Goal: Transaction & Acquisition: Purchase product/service

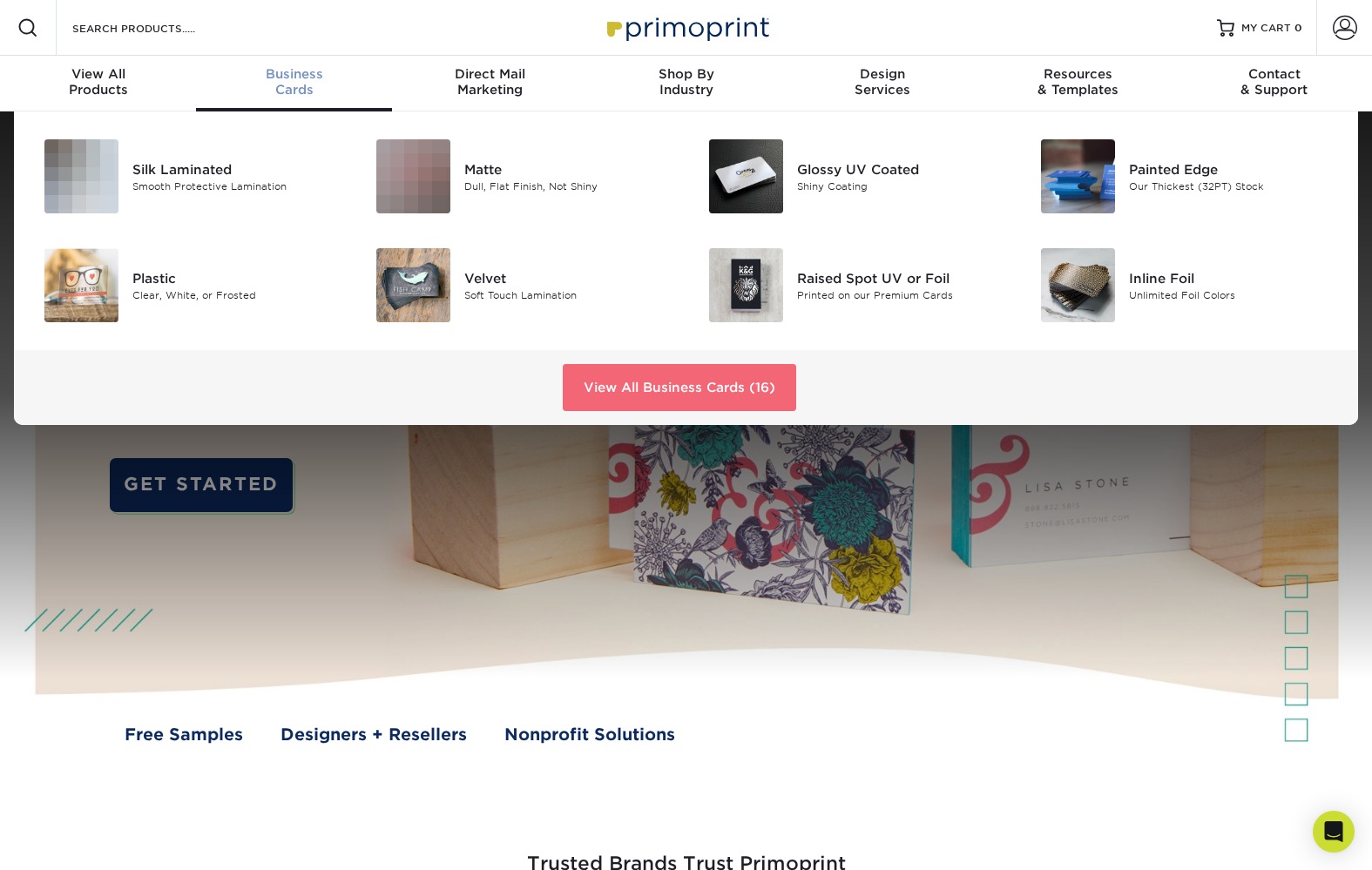
click at [697, 411] on div "View All Business Cards (16)" at bounding box center [686, 388] width 1344 height 75
click at [693, 393] on link "View All Business Cards (16)" at bounding box center [679, 388] width 233 height 47
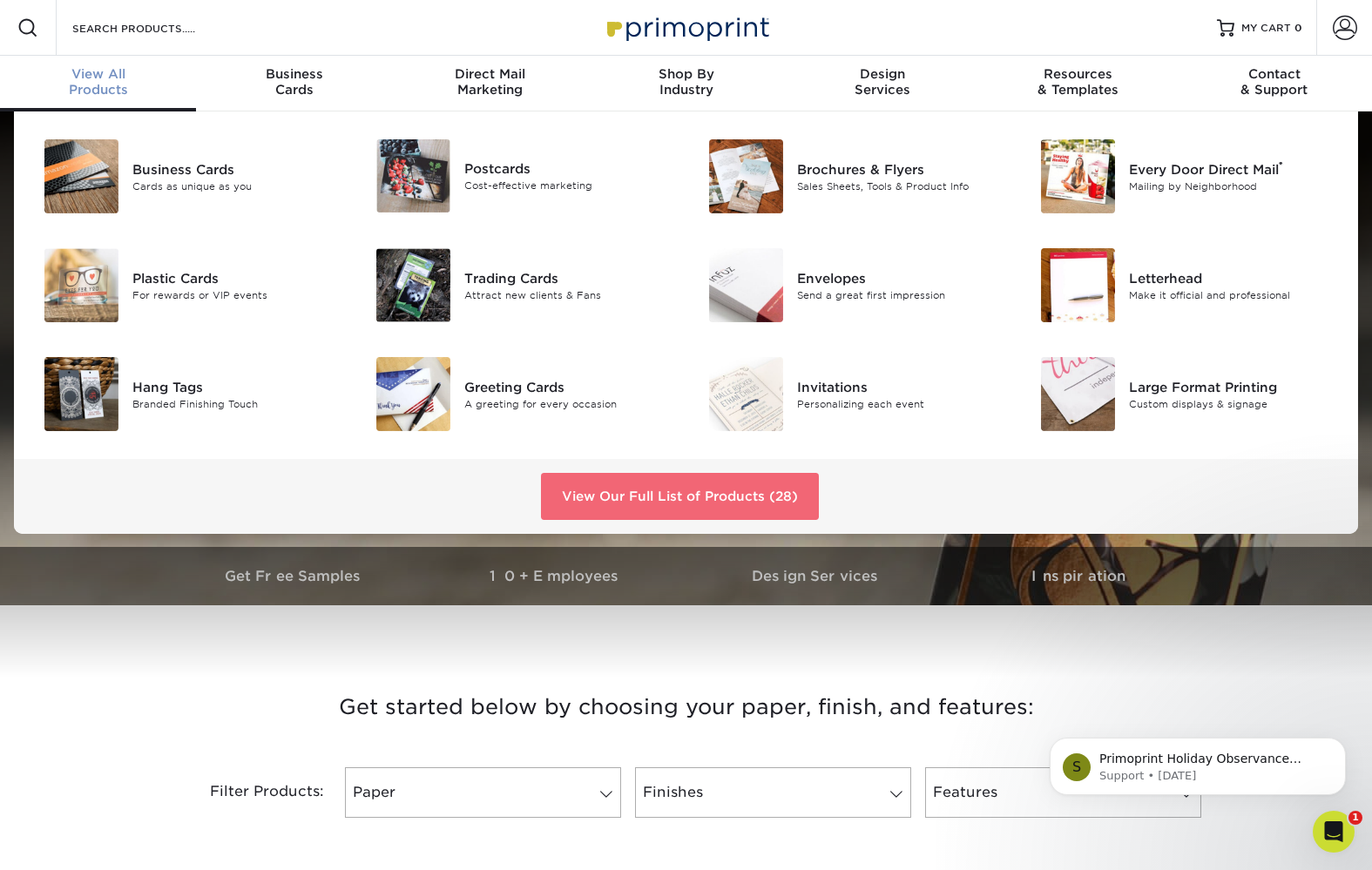
click at [631, 487] on link "View Our Full List of Products (28)" at bounding box center [680, 496] width 278 height 47
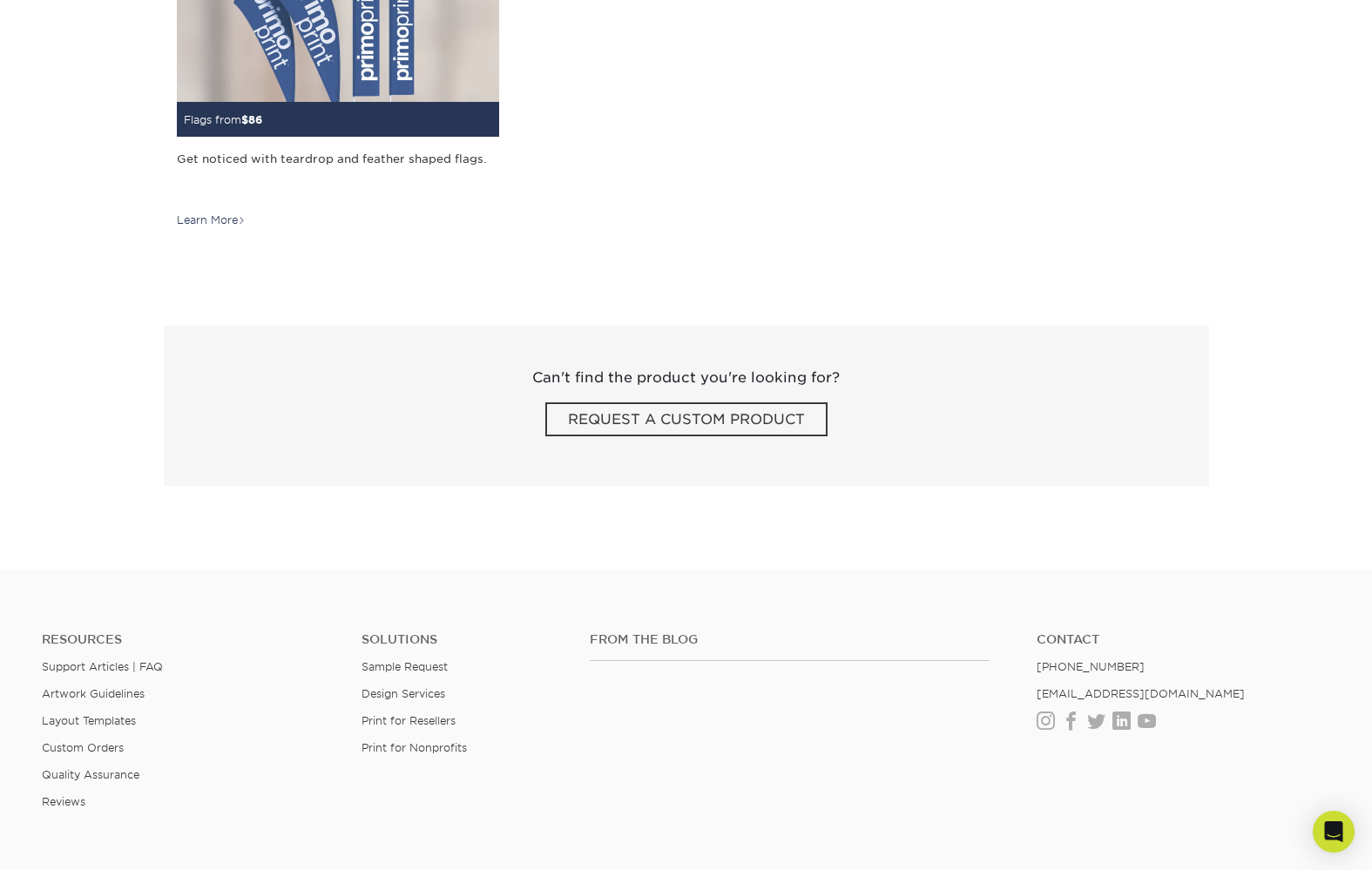
scroll to position [2224, 0]
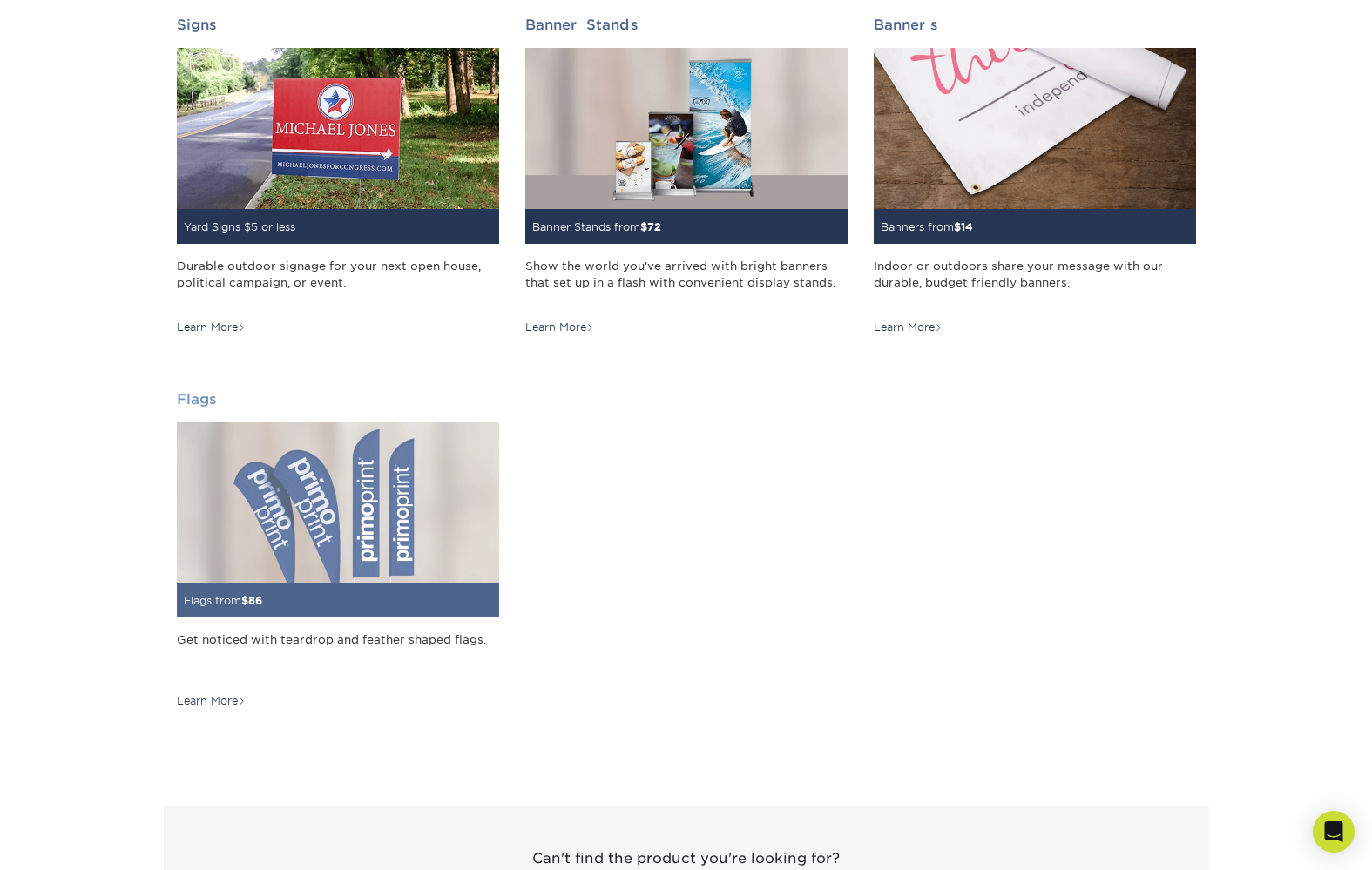
click at [387, 512] on img at bounding box center [338, 502] width 322 height 161
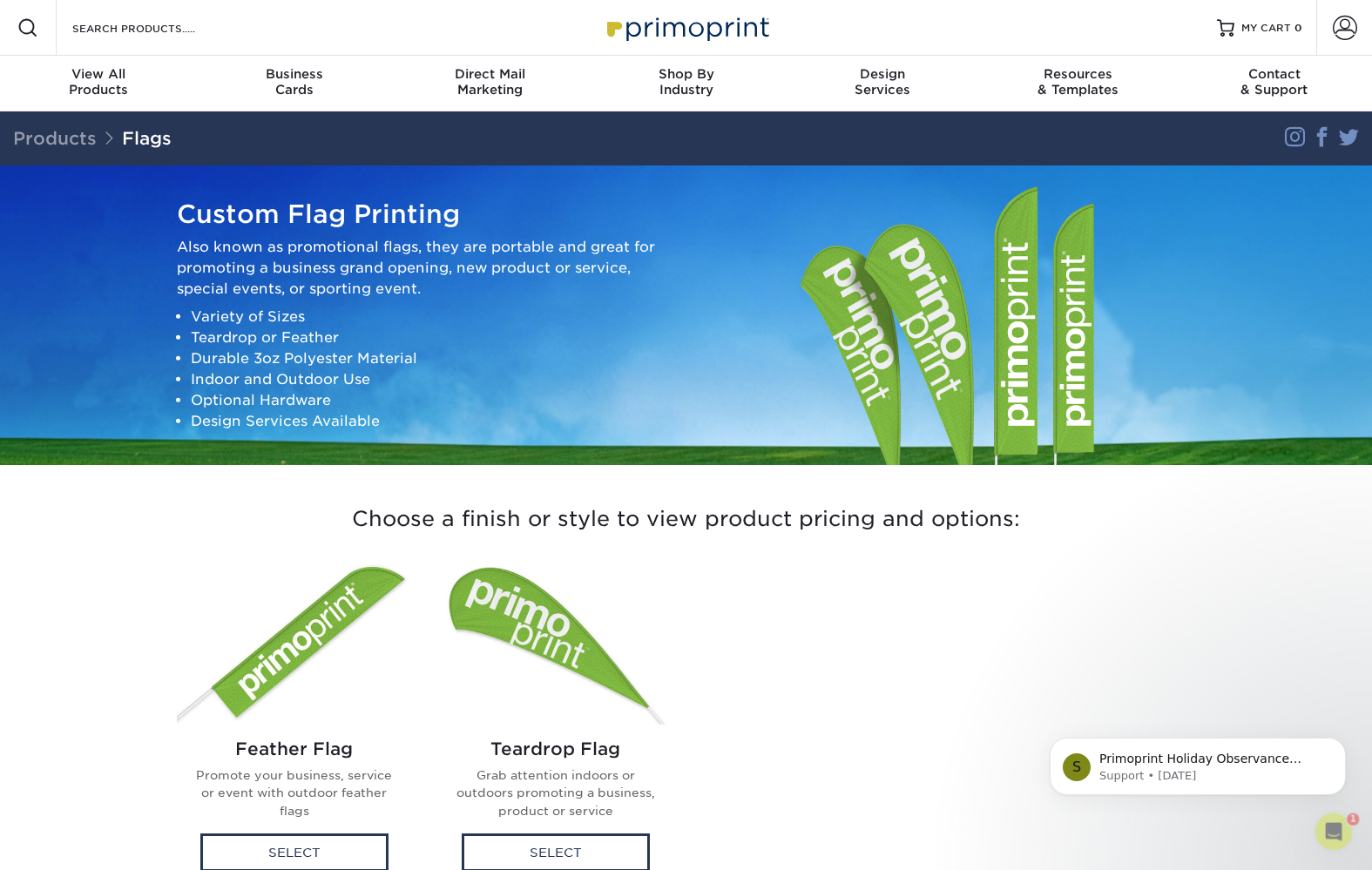
scroll to position [433, 0]
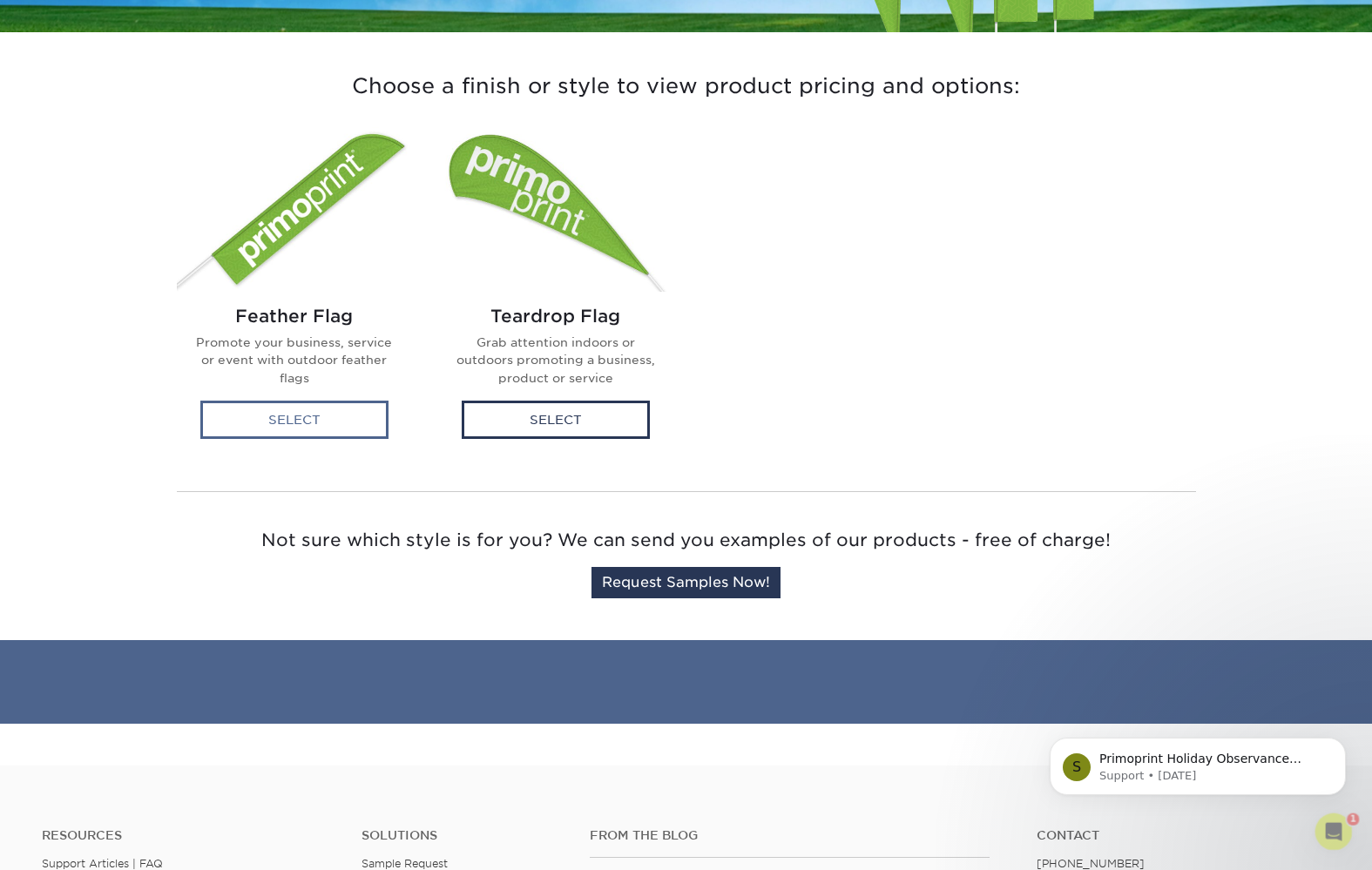
click at [331, 417] on div "Select" at bounding box center [294, 420] width 188 height 38
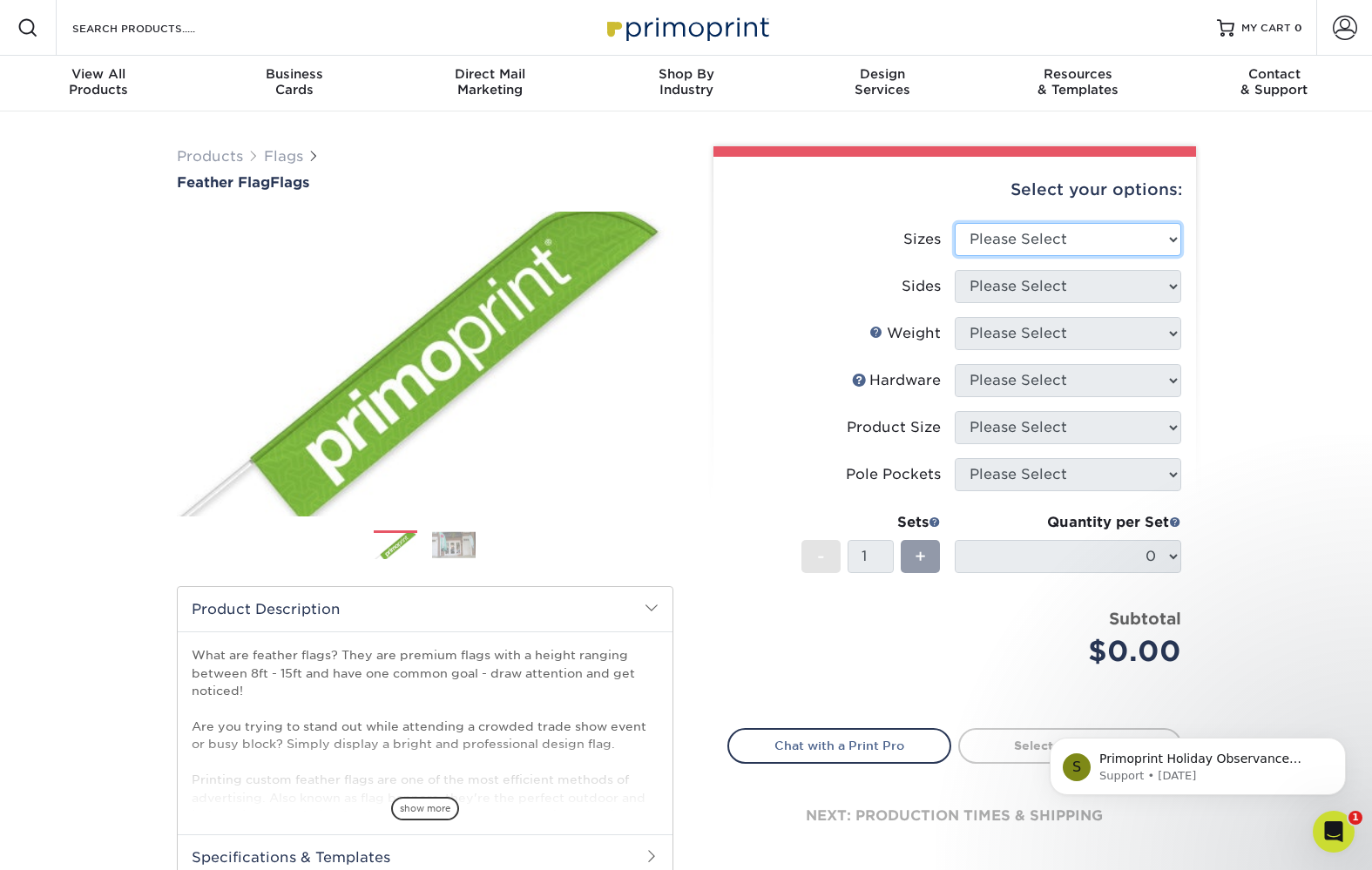
select select "24.00x81.00"
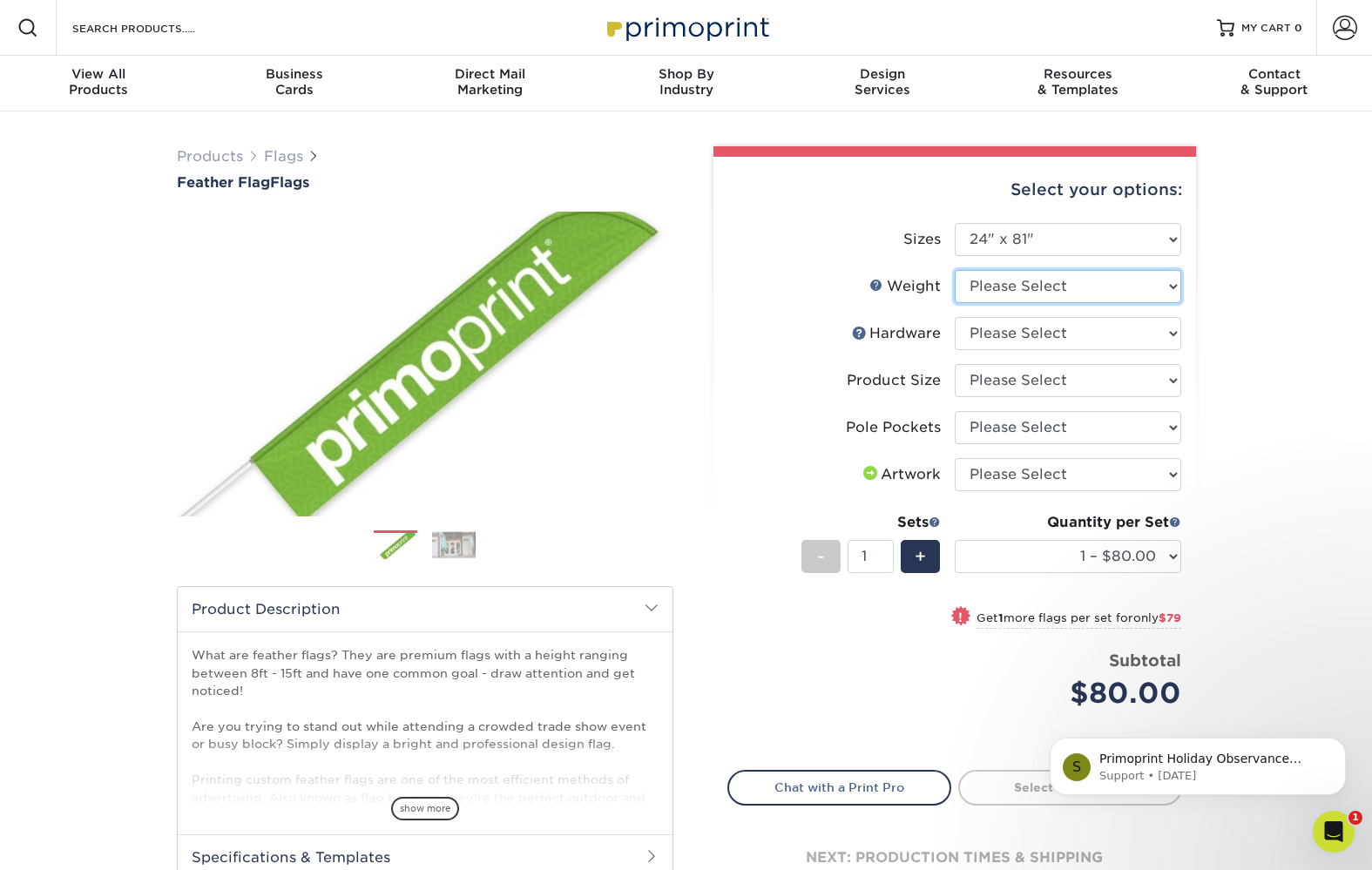
select select "3OZPOLY"
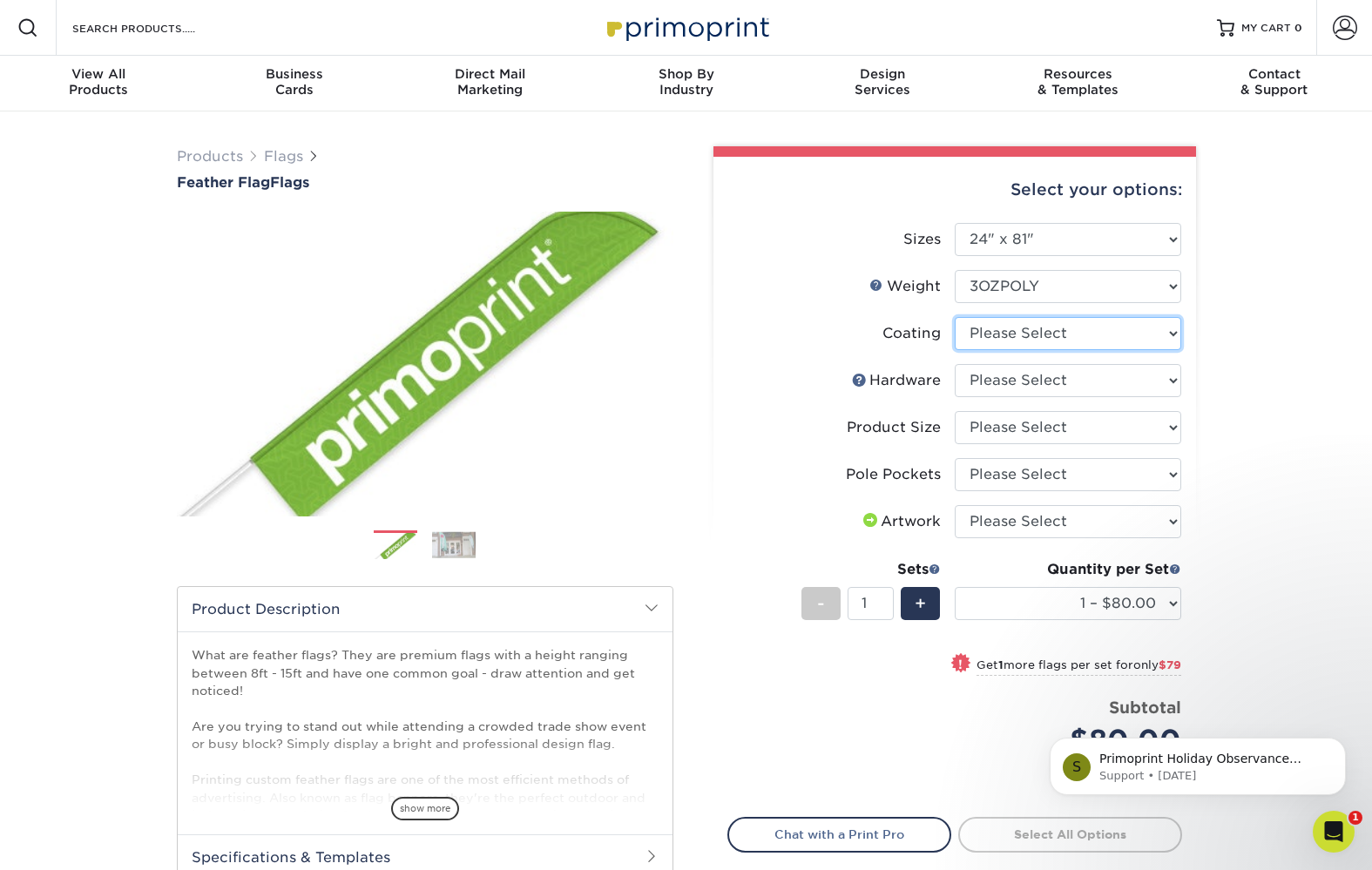
select select "3e7618de-abca-4bda-9f97-8b9129e913d8"
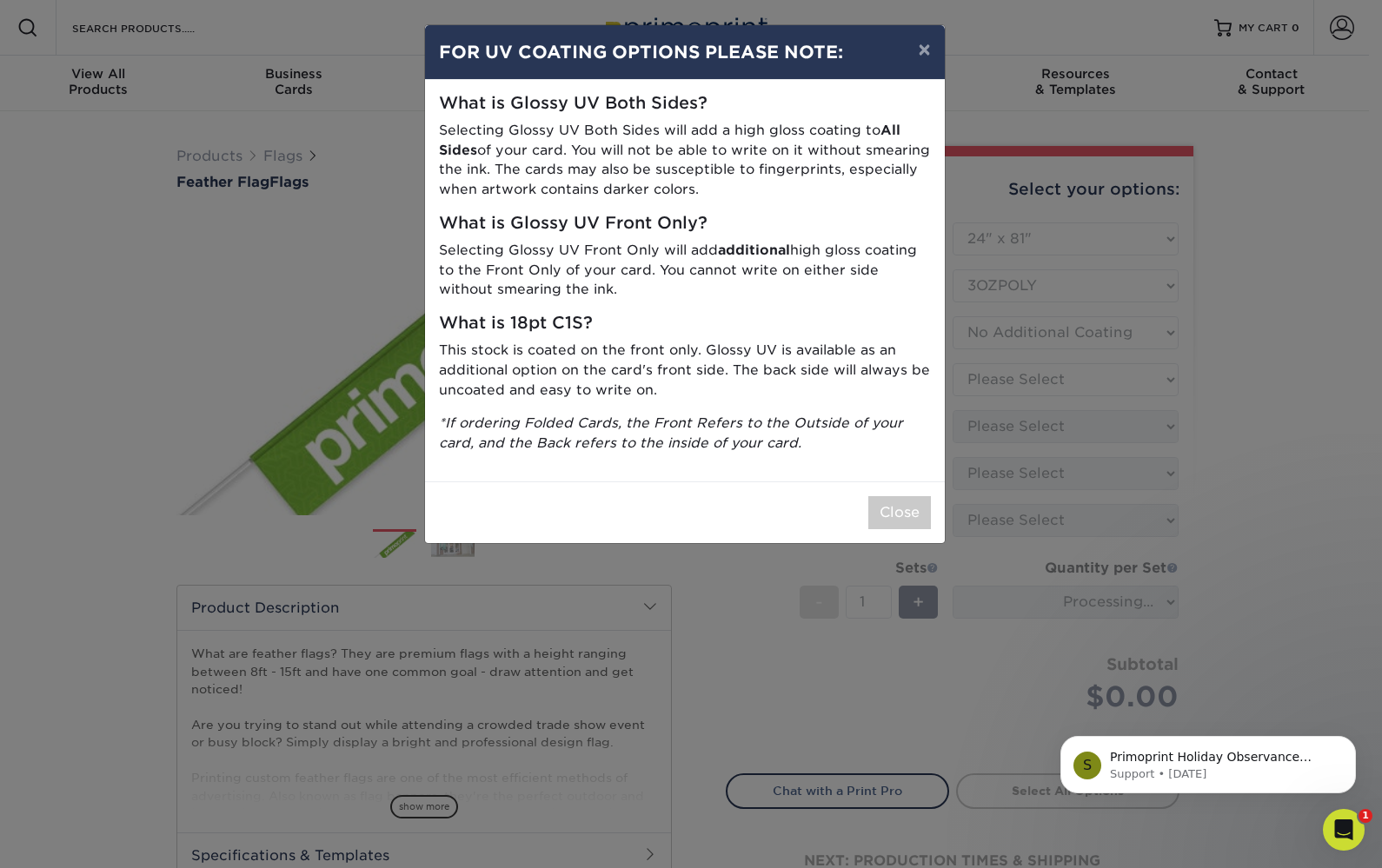
click at [904, 497] on button "Close" at bounding box center [899, 512] width 63 height 33
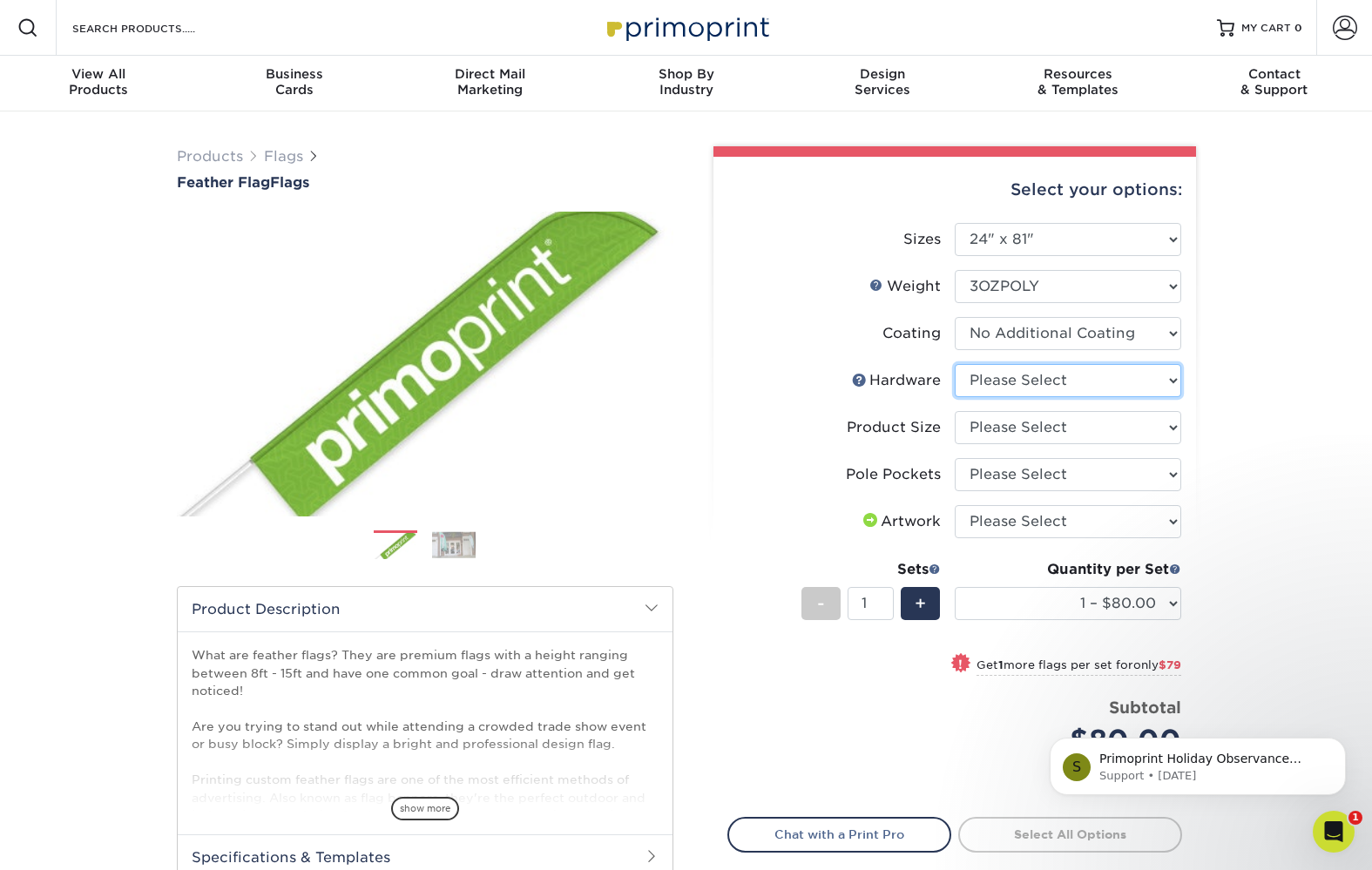
select select "14adac21-e8f7-47dd-97d6-2f9a20f52b2d"
select select "e78388c1-91c4-44af-97d2-848ba7c89e68"
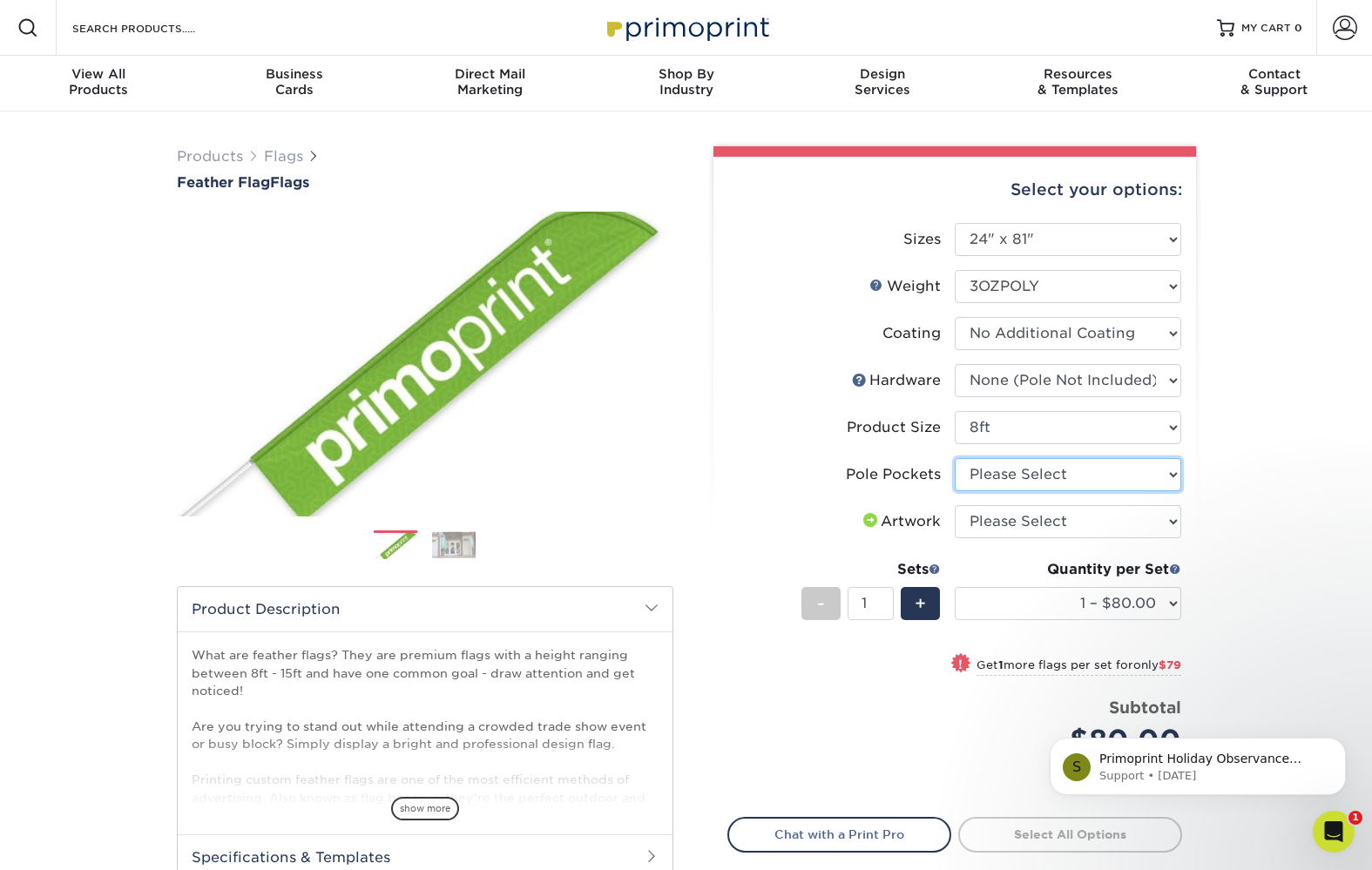
select select "0aeb979a-1006-47cd-a0e3-565c5434df32"
select select "upload"
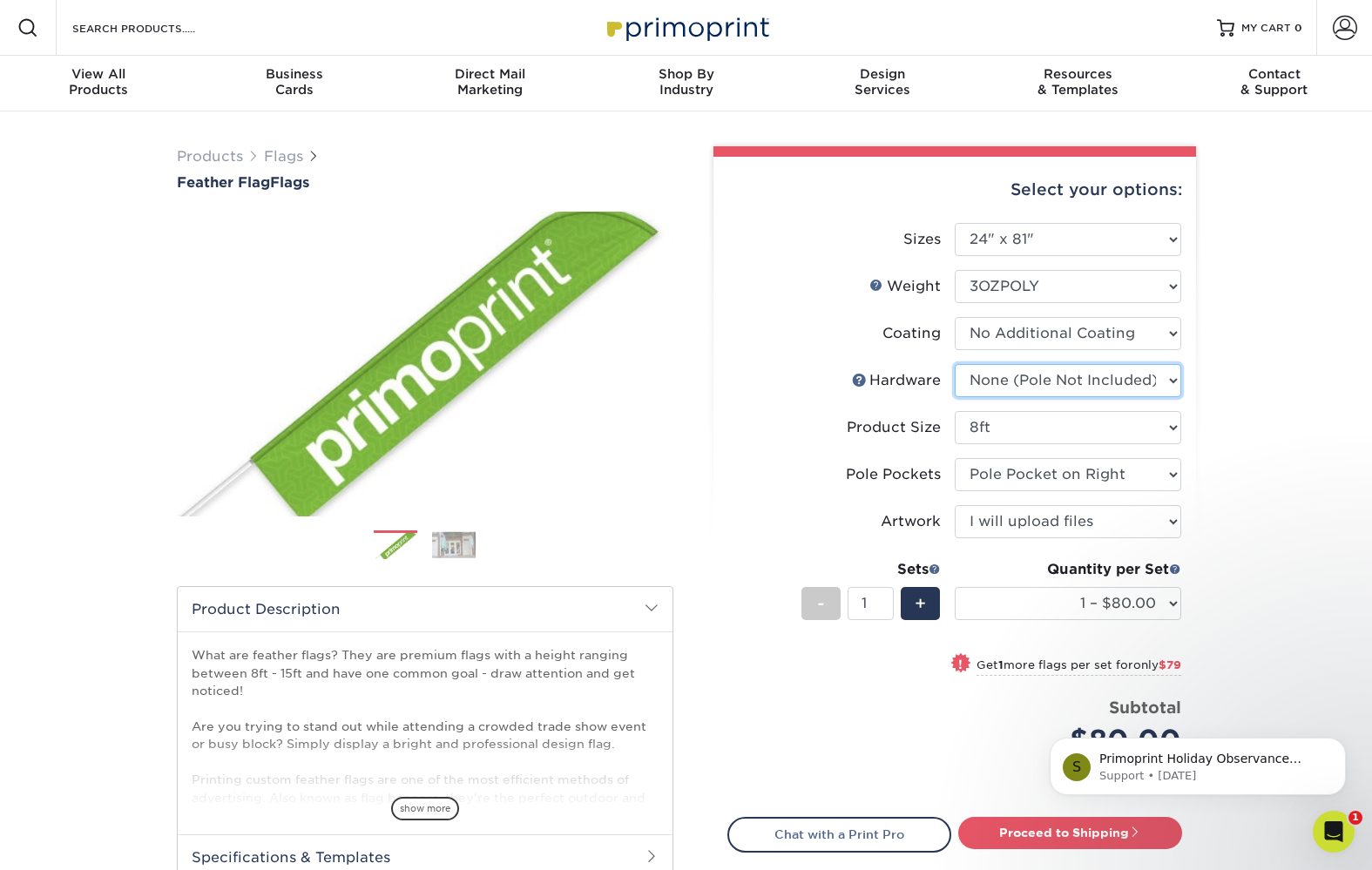
select select "23786020-03fc-4ede-a120-84369e4e3c75"
select select "36.00x123.00"
select select "-1"
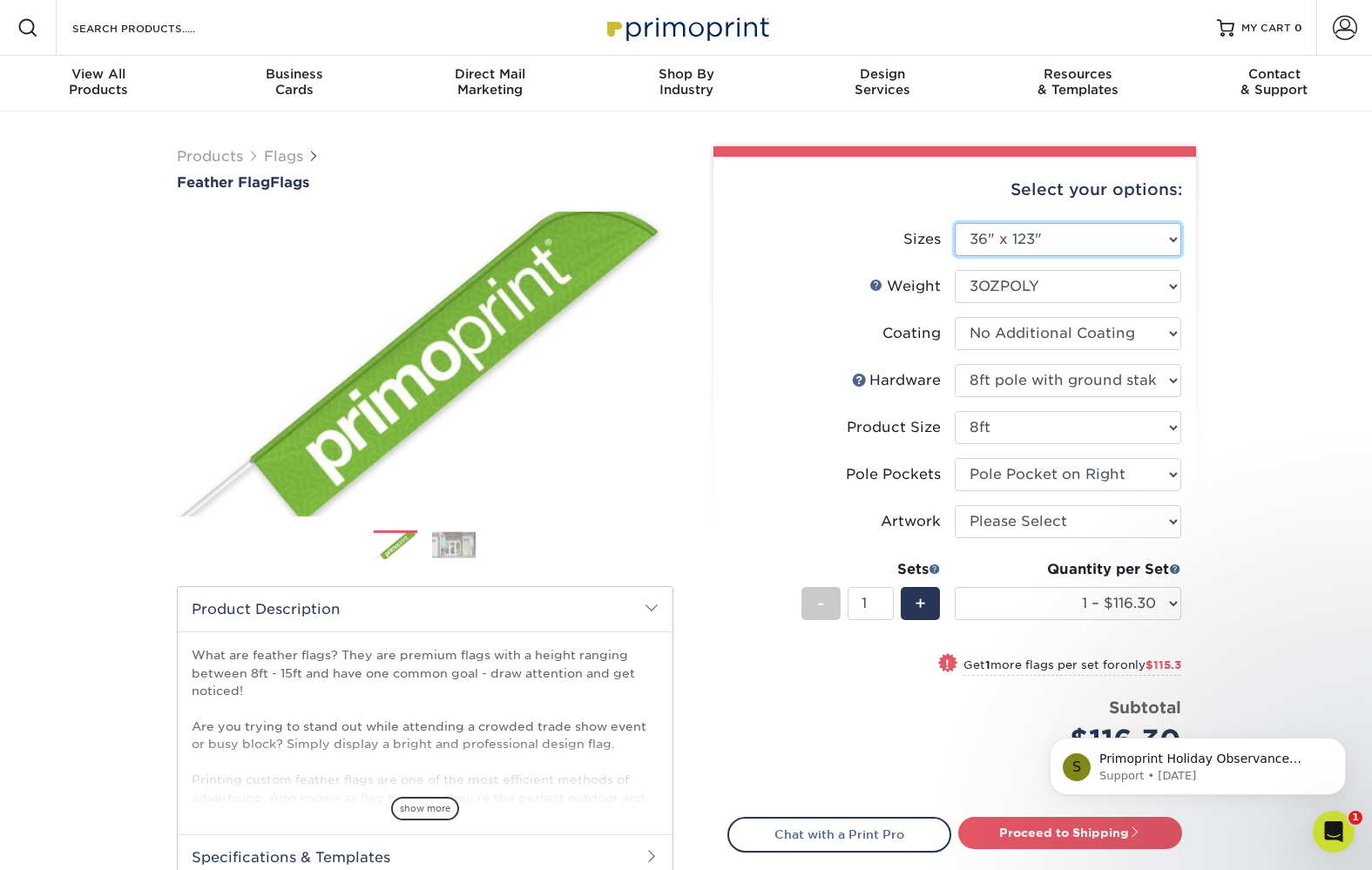
select select "-1"
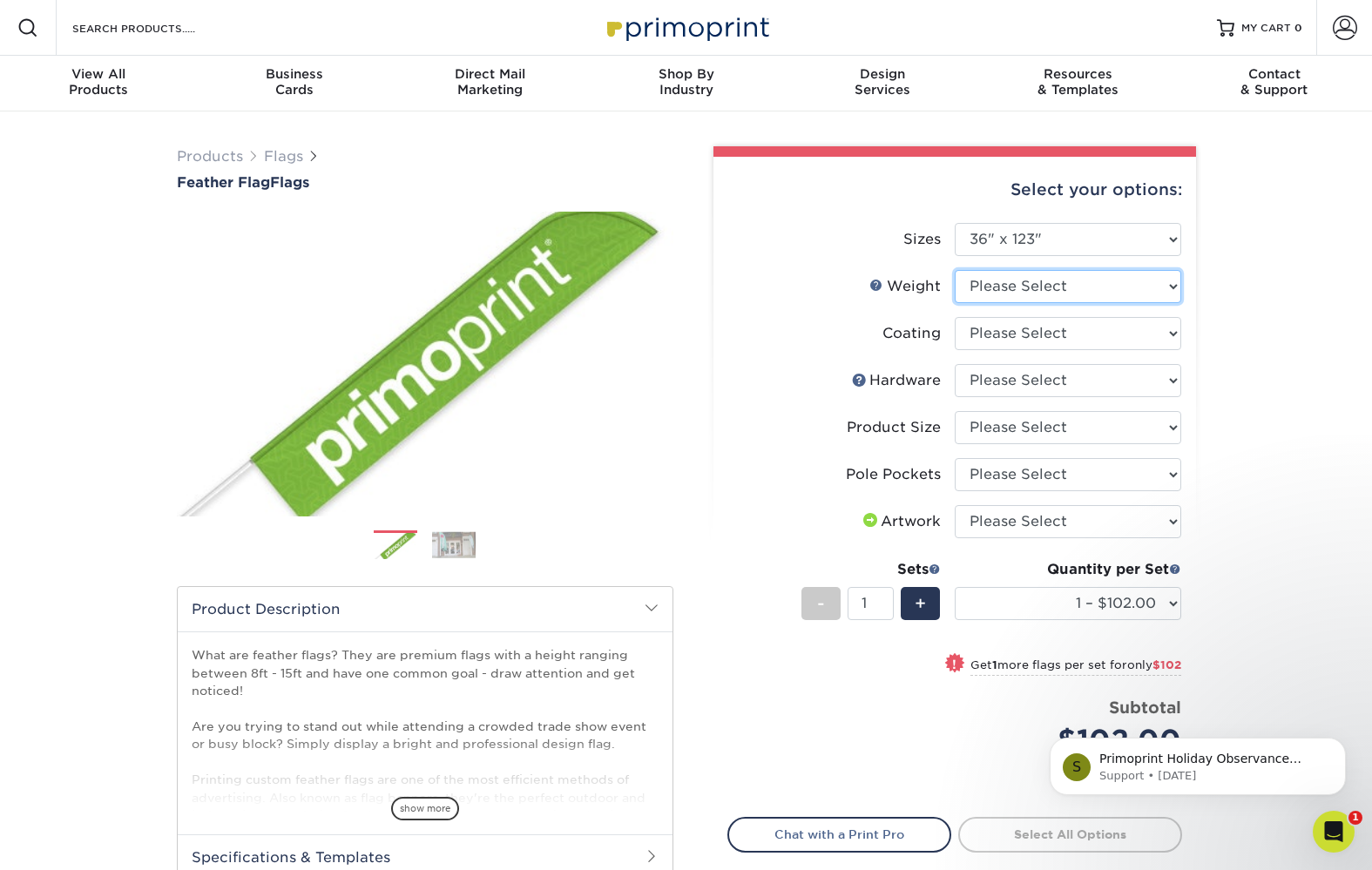
select select "3OZPOLY"
select select "3e7618de-abca-4bda-9f97-8b9129e913d8"
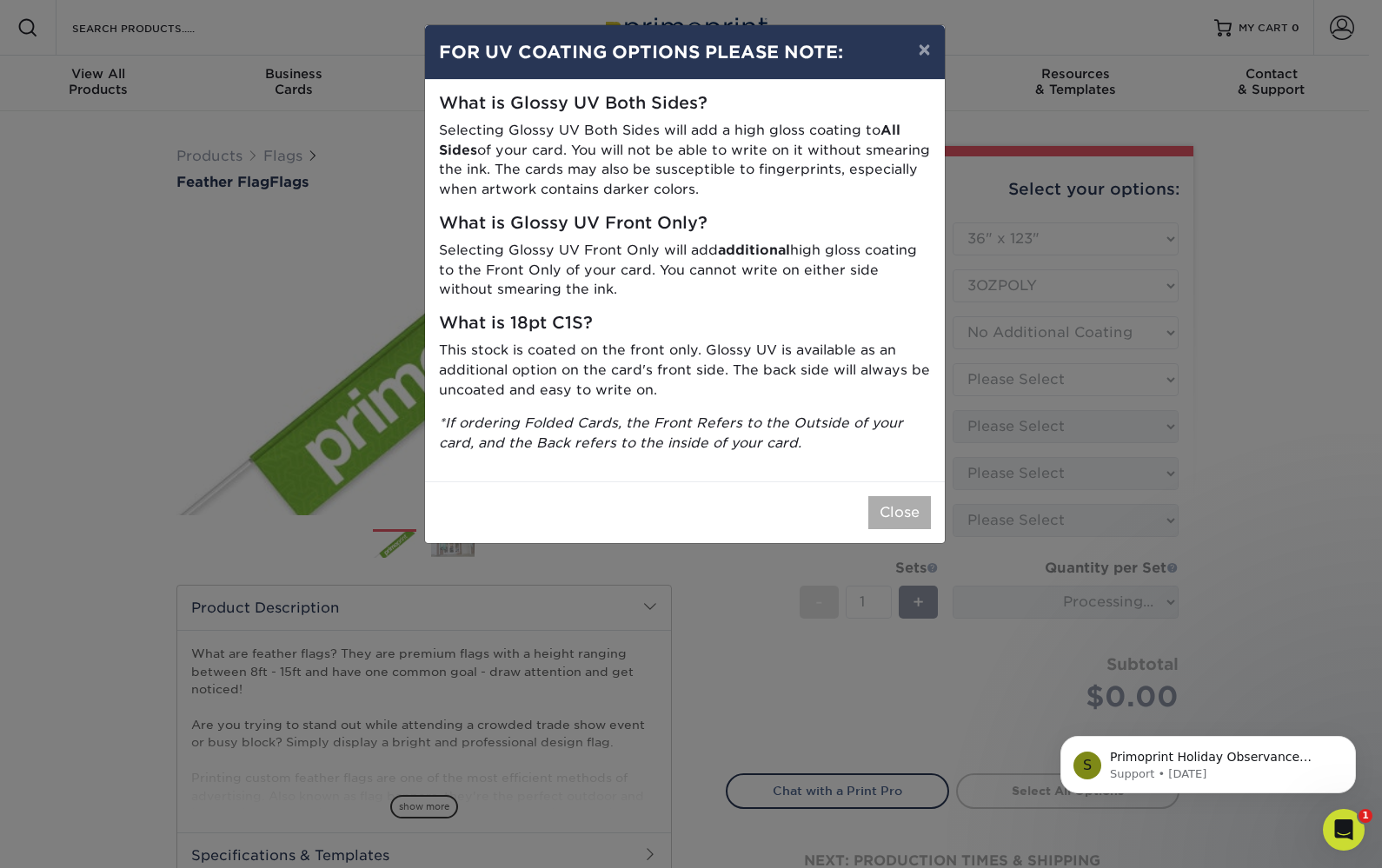
click at [897, 505] on button "Close" at bounding box center [899, 512] width 63 height 33
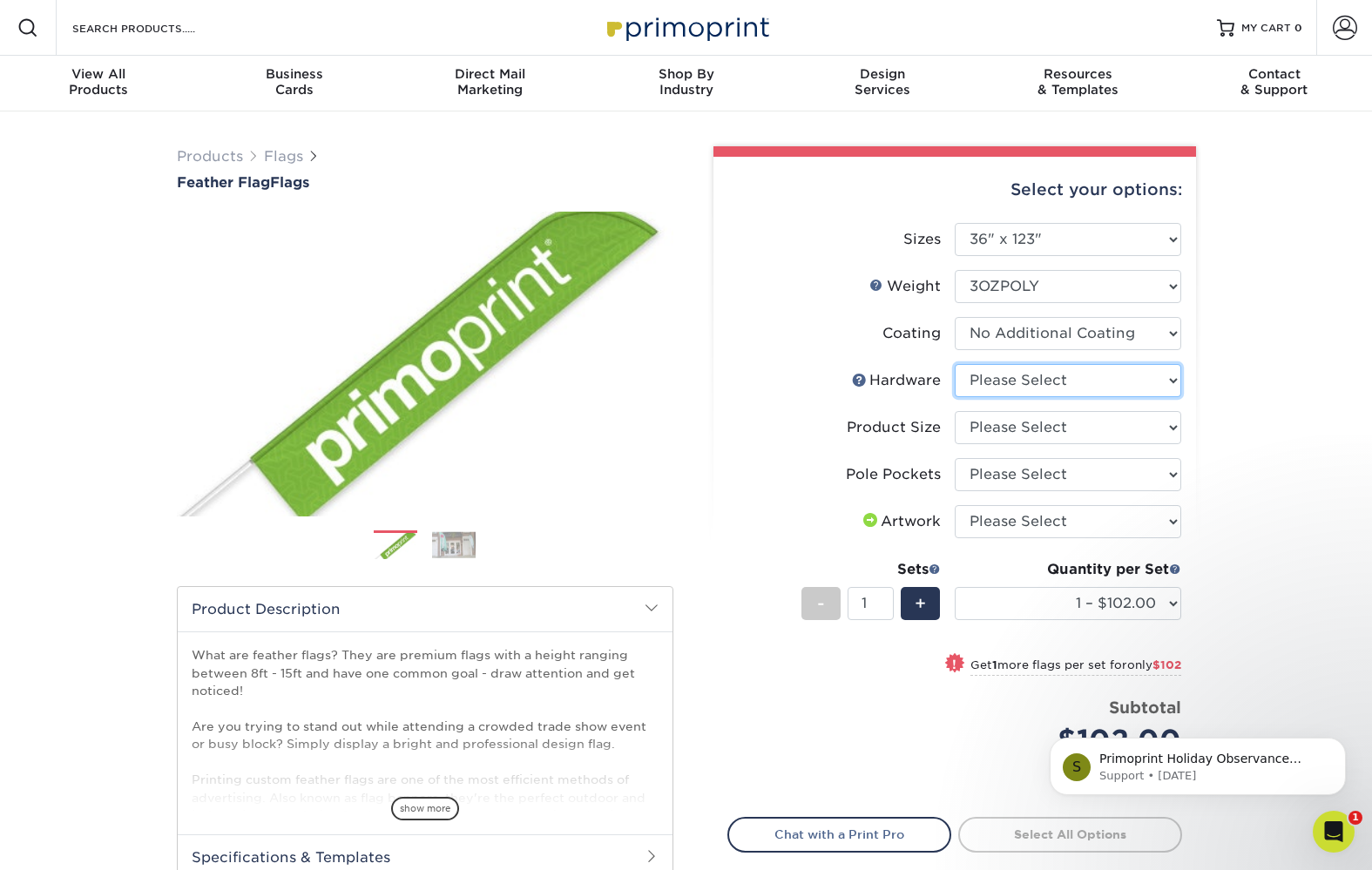
select select "14adac21-e8f7-47dd-97d6-2f9a20f52b2d"
select select "0fbccbc4-a178-48b3-a0e3-8cb8136562f0"
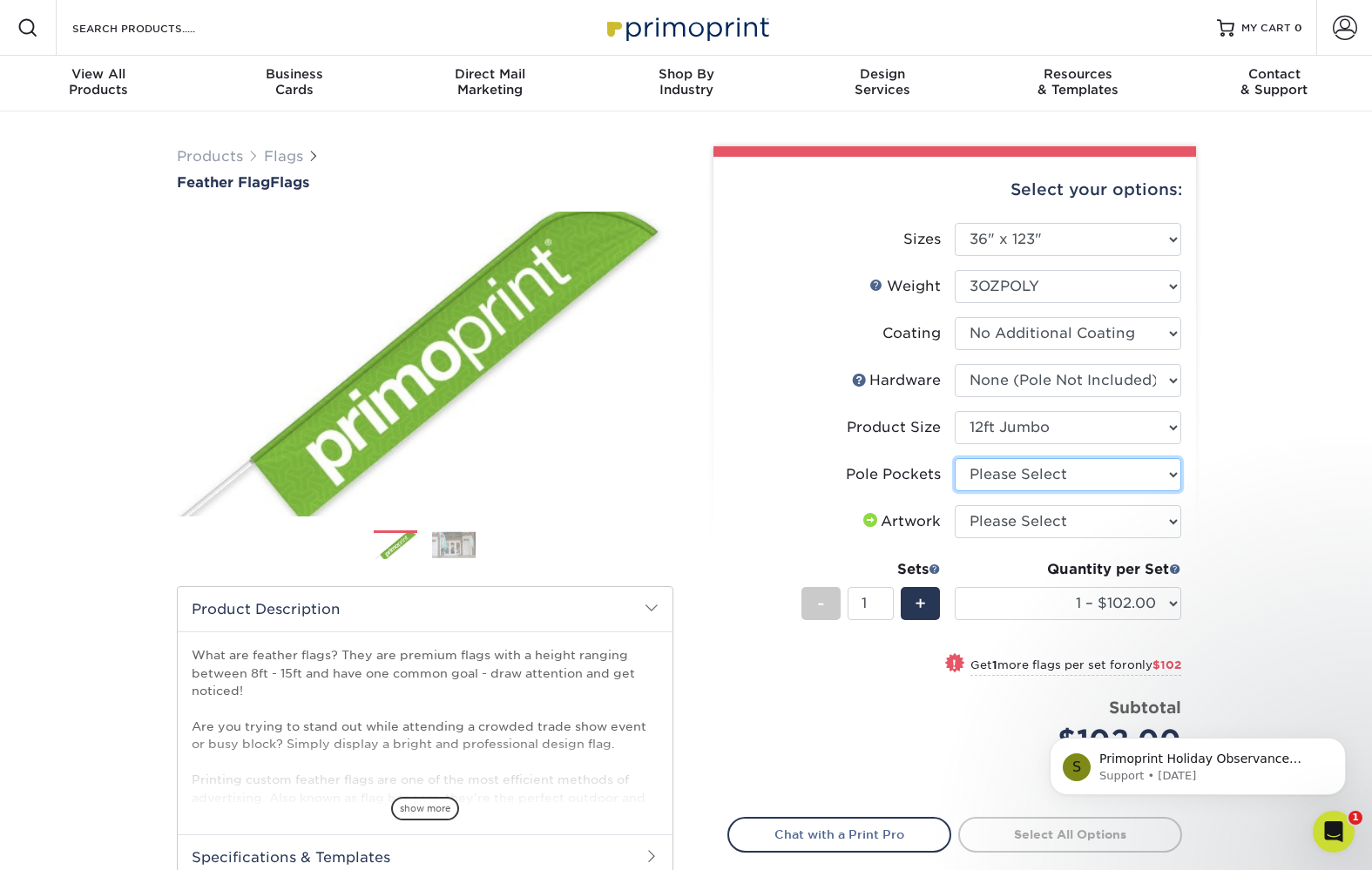
select select "0aeb979a-1006-47cd-a0e3-565c5434df32"
select select "upload"
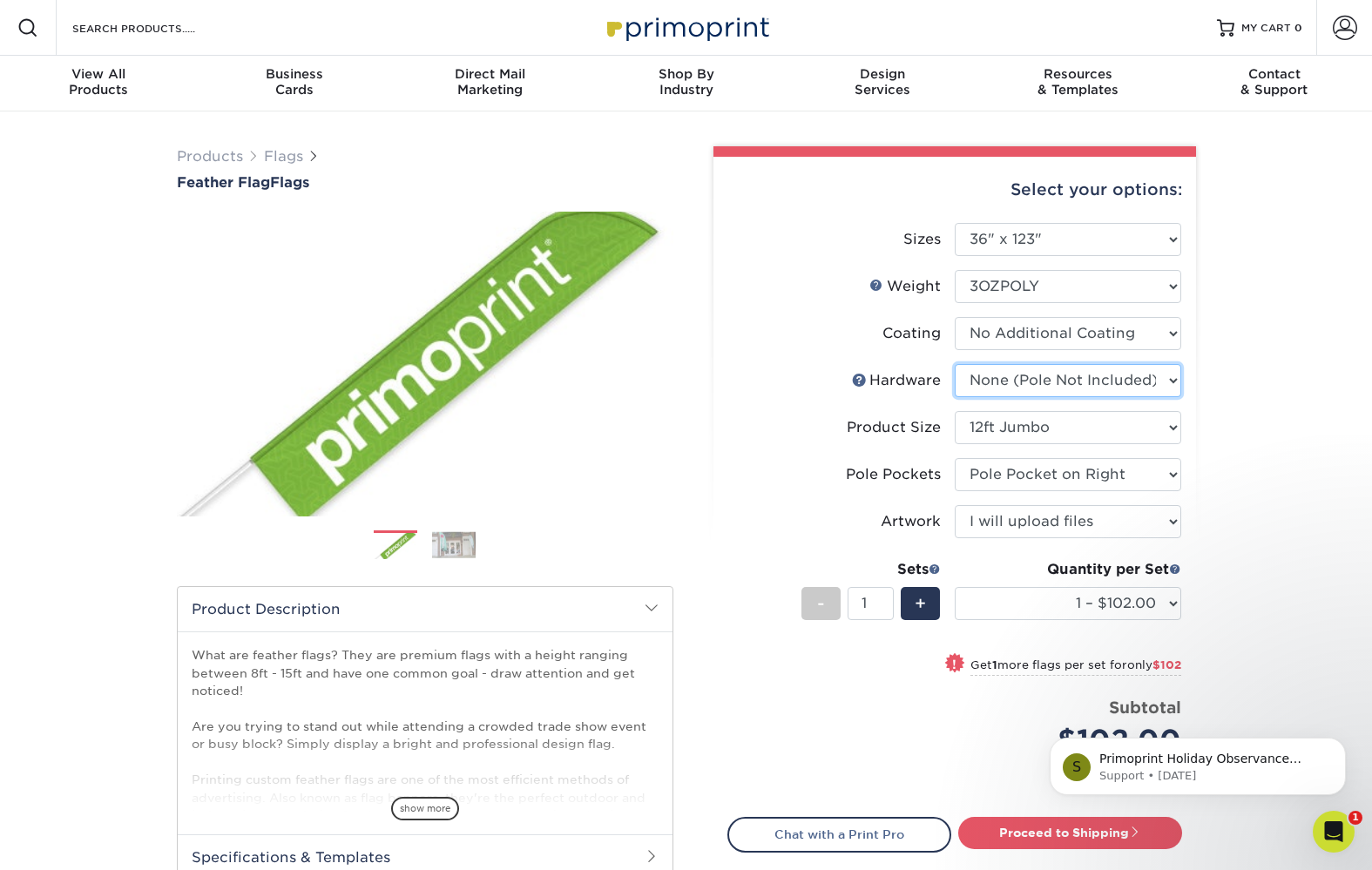
select select "d752dabf-dd90-42ed-9847-971240186bbb"
